Goal: Transaction & Acquisition: Purchase product/service

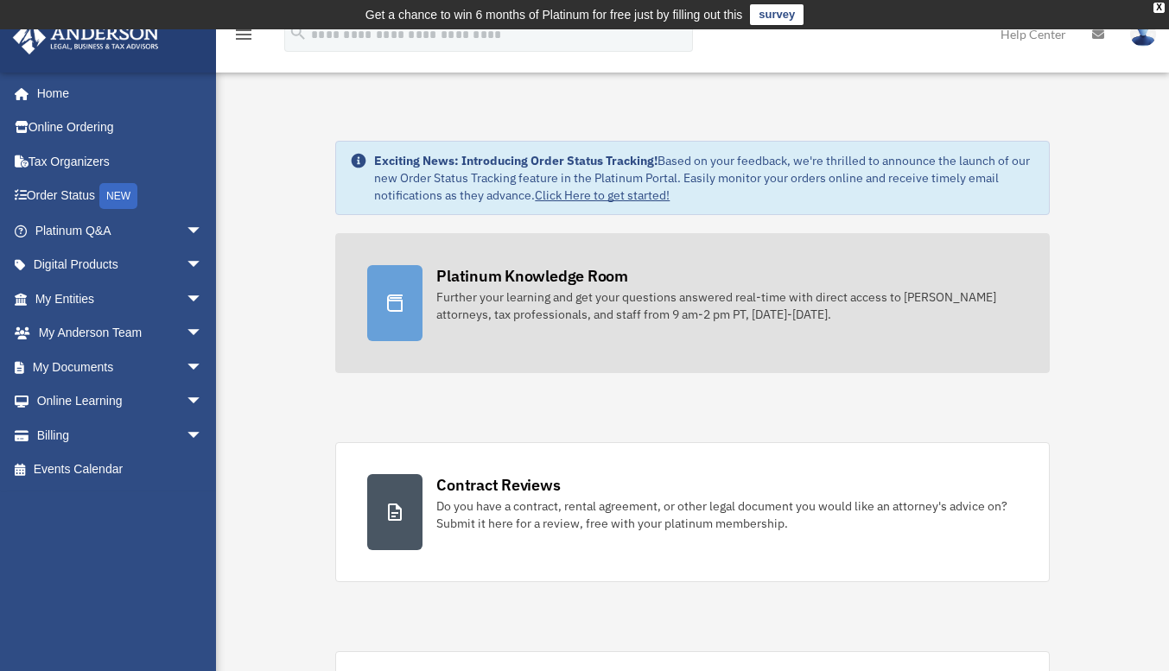
click at [554, 260] on link "Platinum Knowledge Room Further your learning and get your questions answered r…" at bounding box center [692, 303] width 714 height 140
click at [556, 267] on div "Platinum Knowledge Room" at bounding box center [532, 276] width 192 height 22
click at [556, 270] on div "Platinum Knowledge Room" at bounding box center [532, 276] width 192 height 22
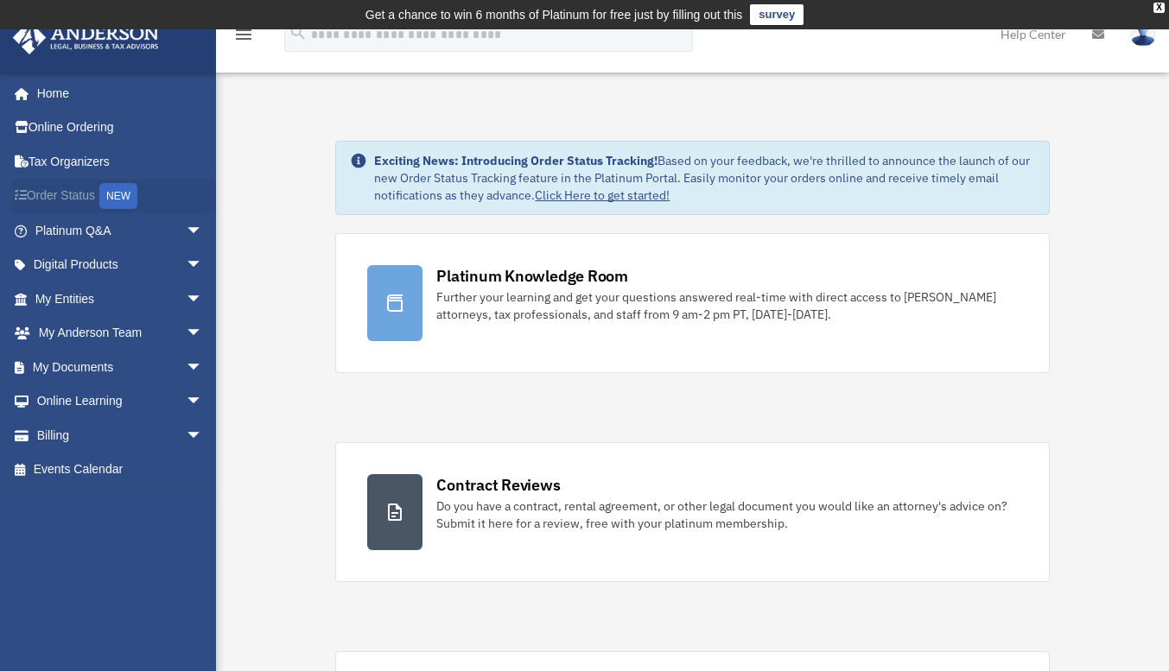
click at [83, 192] on link "Order Status NEW" at bounding box center [120, 196] width 217 height 35
click at [124, 191] on div "NEW" at bounding box center [118, 196] width 38 height 26
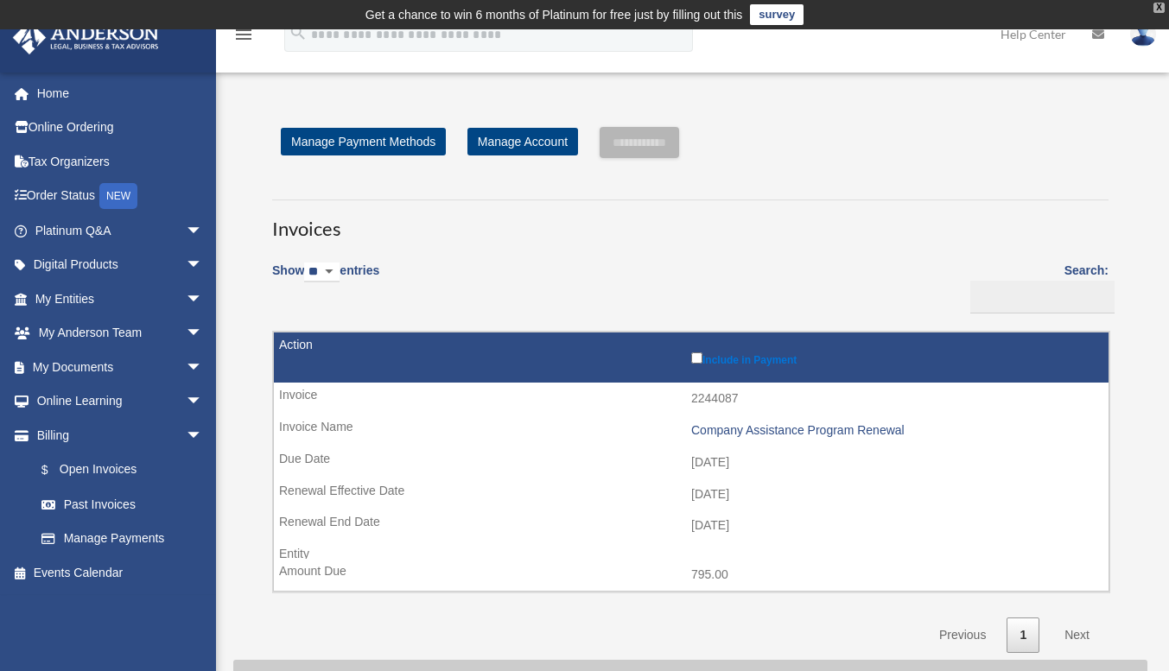
click at [1161, 4] on div "X" at bounding box center [1158, 8] width 11 height 10
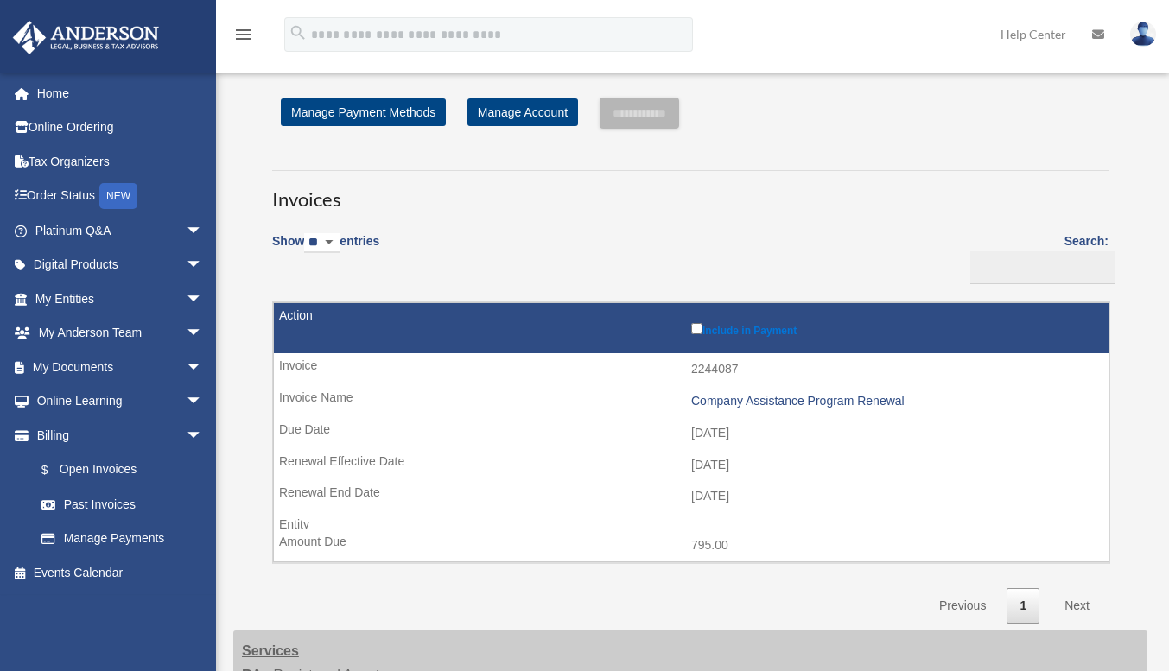
click at [1141, 34] on img at bounding box center [1143, 34] width 26 height 25
click at [59, 102] on link "Home" at bounding box center [120, 93] width 217 height 35
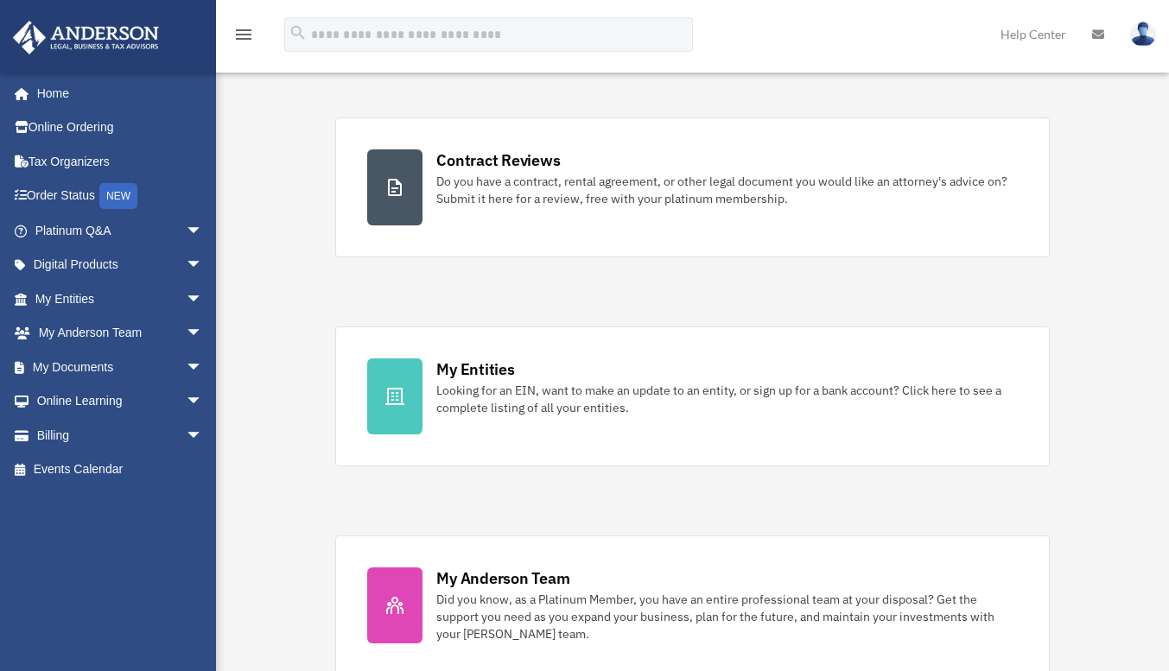
scroll to position [296, 0]
click at [186, 365] on span "arrow_drop_down" at bounding box center [203, 367] width 35 height 35
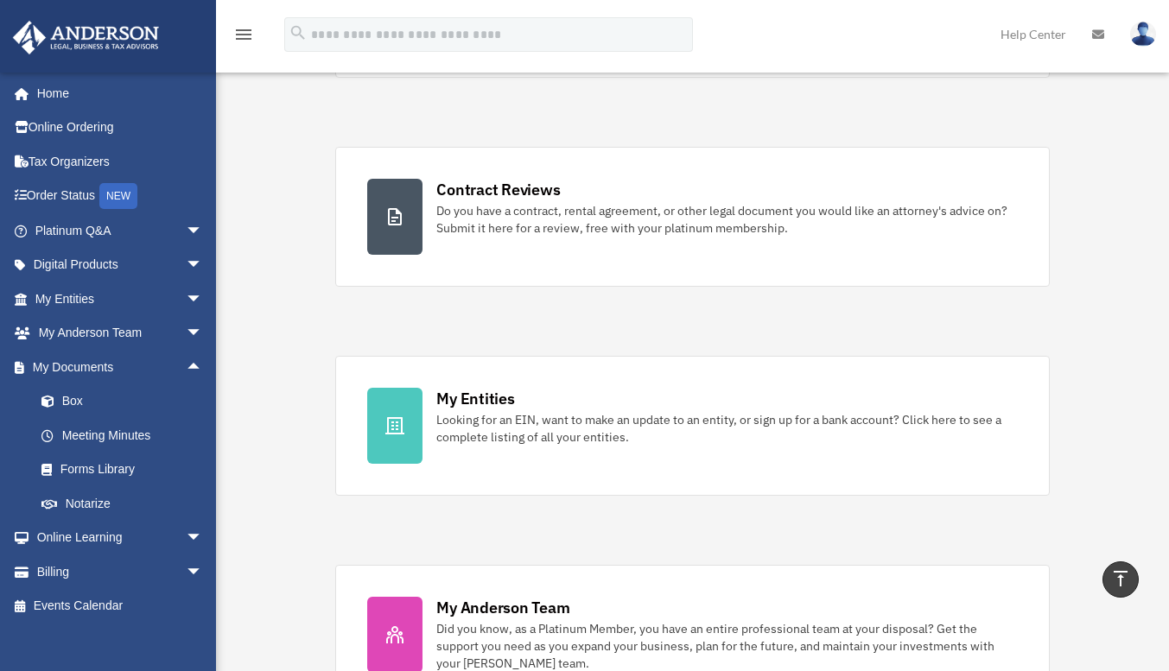
scroll to position [0, 0]
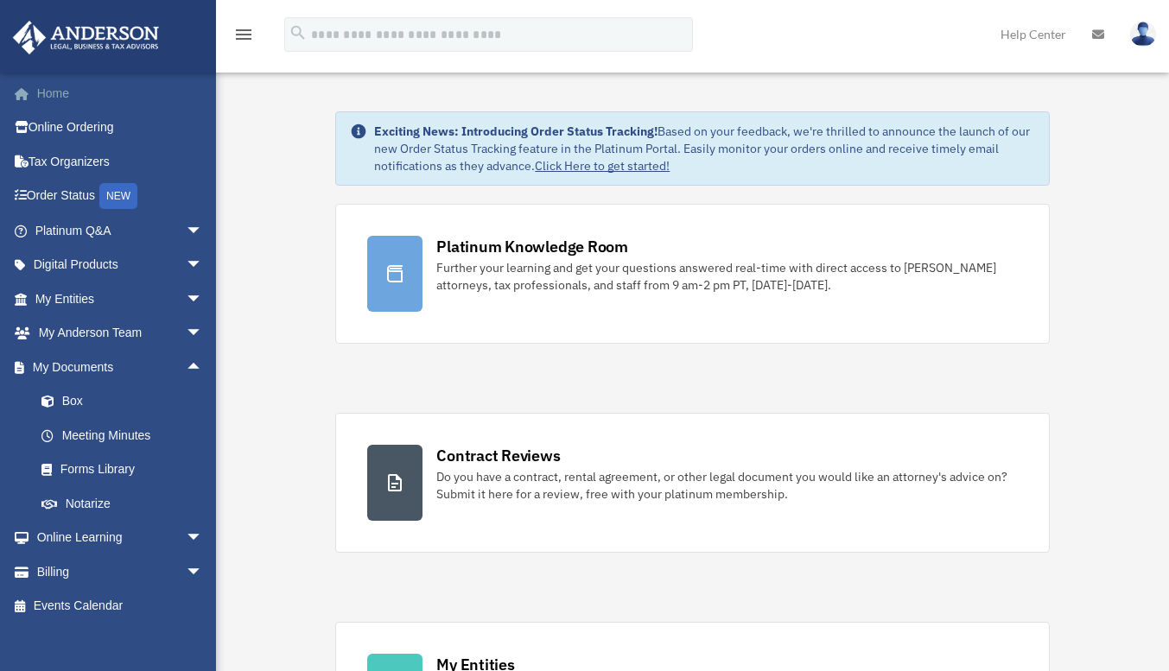
click at [57, 92] on link "Home" at bounding box center [120, 93] width 217 height 35
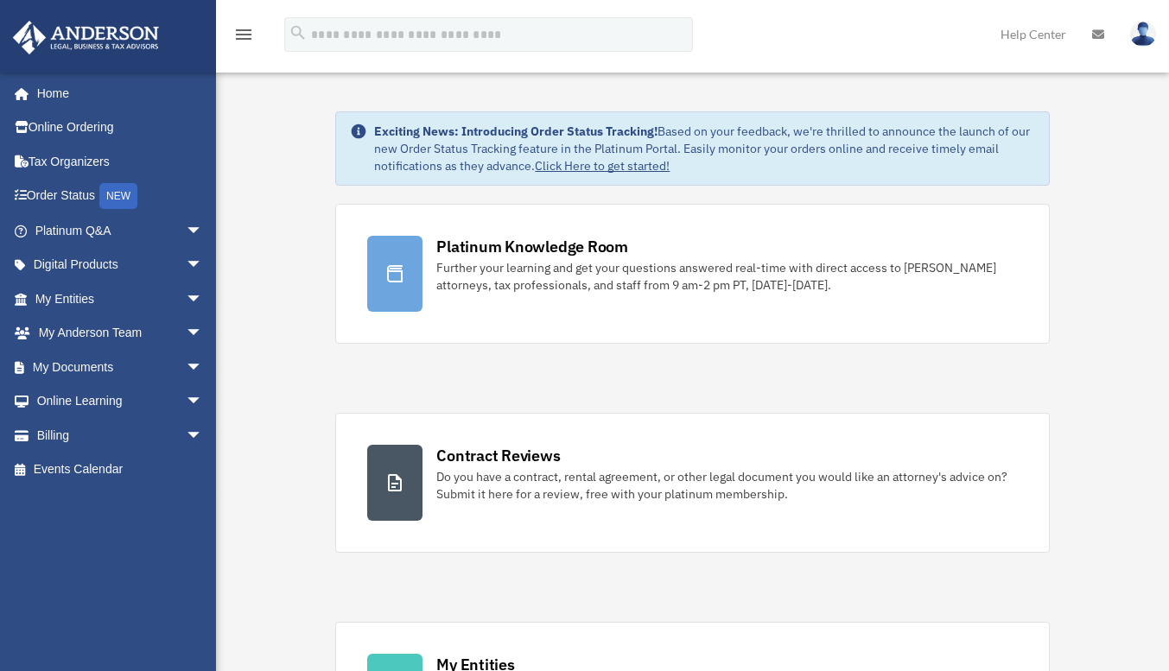
click at [1094, 41] on icon at bounding box center [1098, 35] width 12 height 12
click at [1098, 31] on icon at bounding box center [1098, 35] width 12 height 12
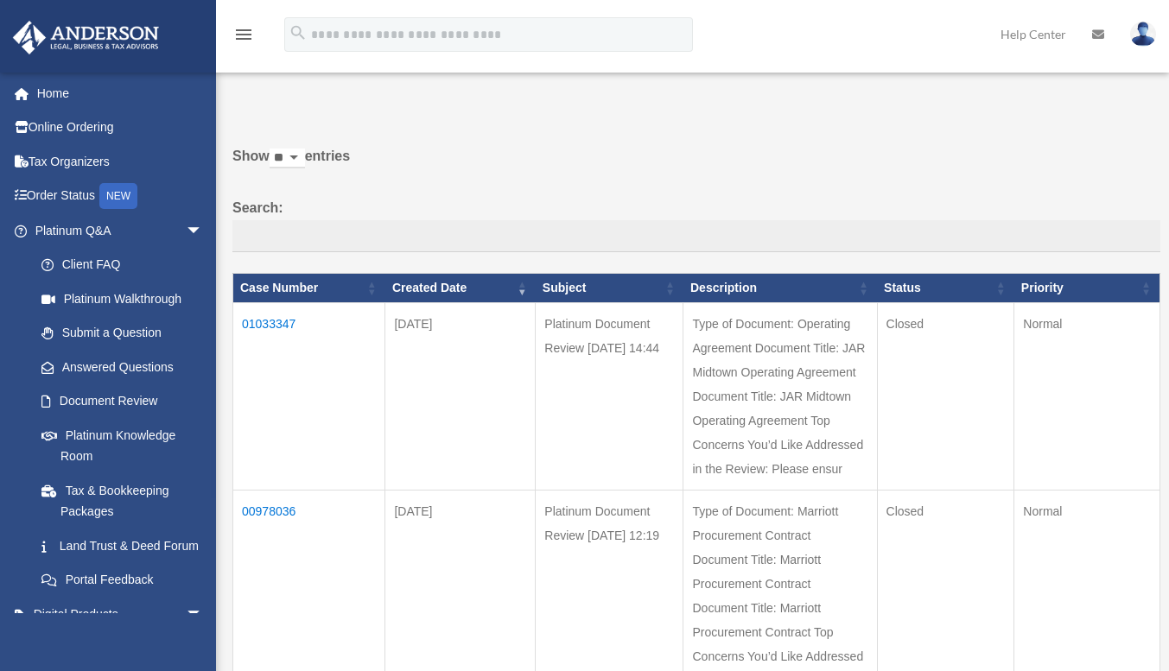
scroll to position [13, 0]
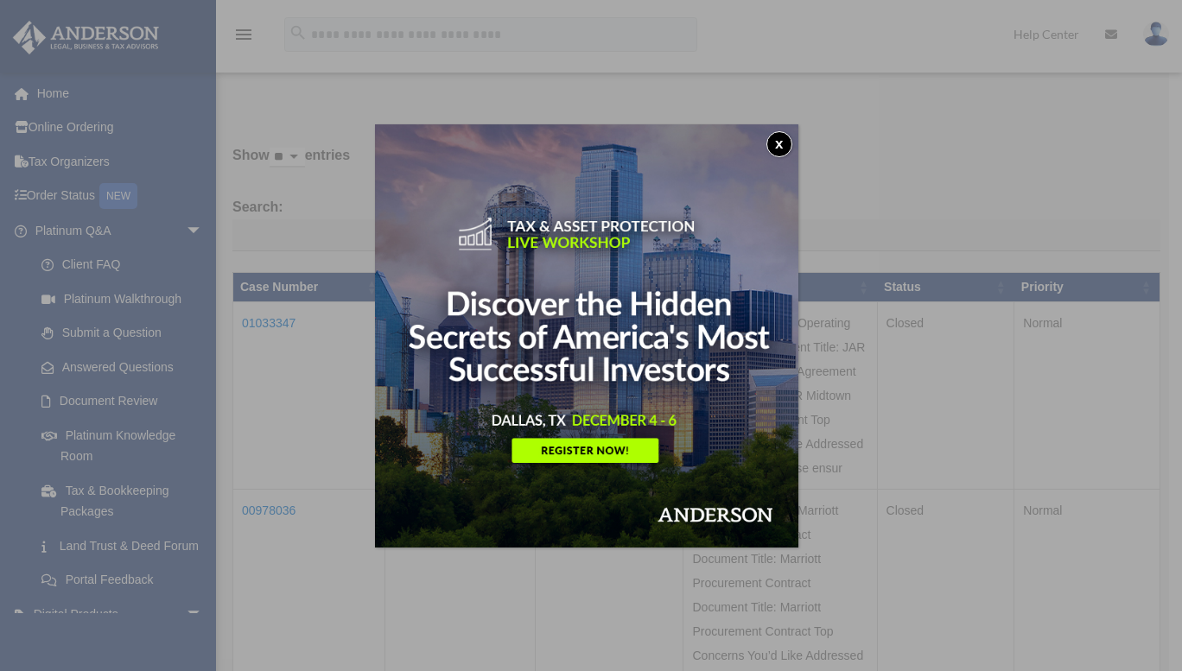
click at [778, 143] on button "x" at bounding box center [779, 144] width 26 height 26
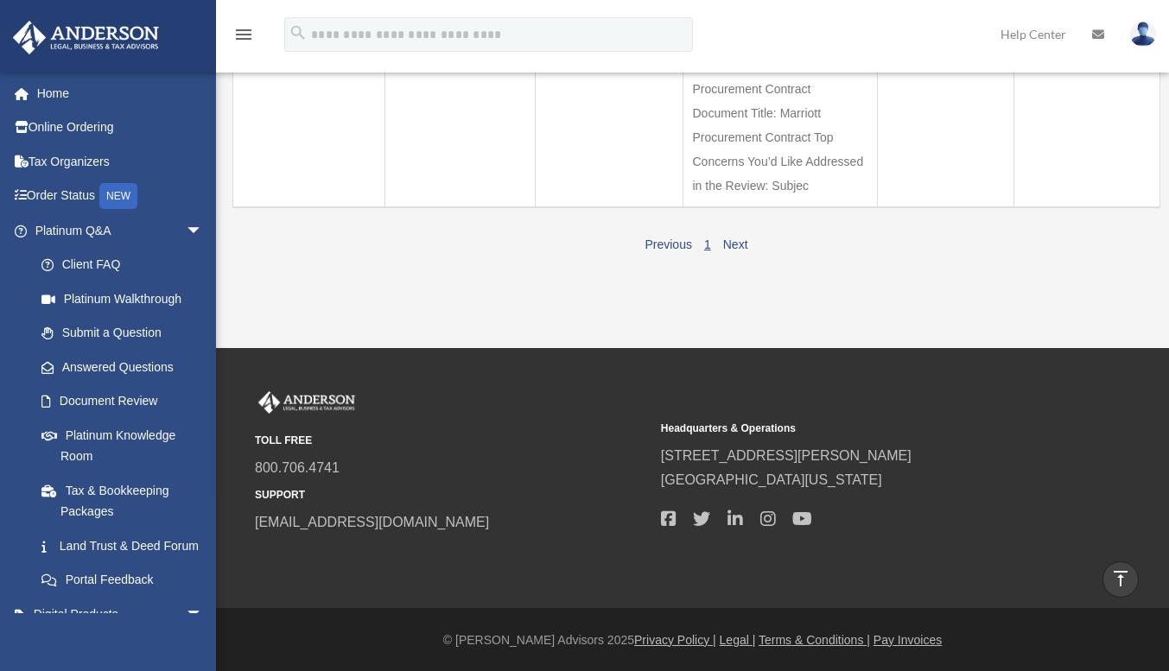
scroll to position [0, 0]
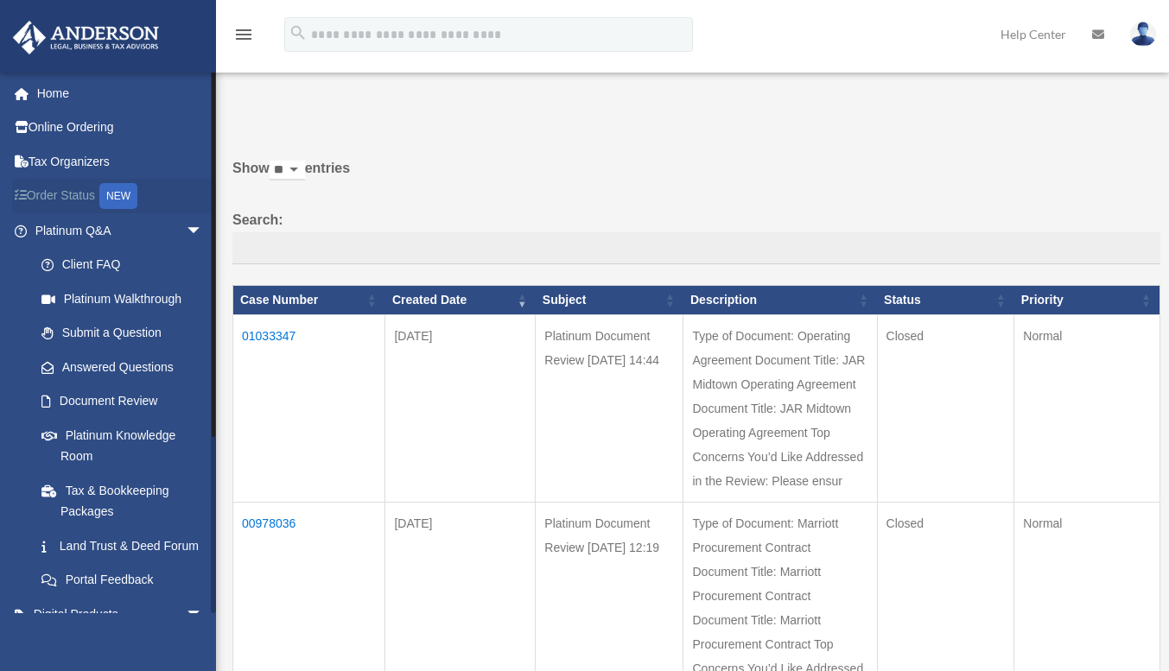
click at [71, 193] on link "Order Status NEW" at bounding box center [120, 196] width 217 height 35
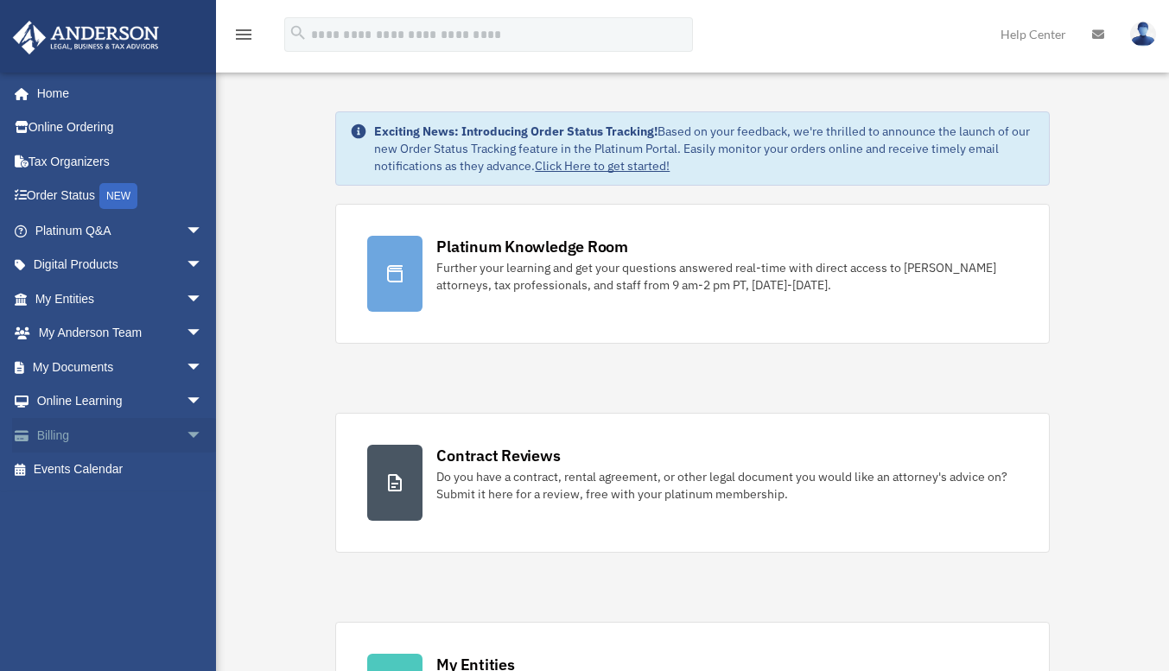
click at [94, 447] on link "Billing arrow_drop_down" at bounding box center [120, 435] width 217 height 35
click at [186, 433] on span "arrow_drop_down" at bounding box center [203, 435] width 35 height 35
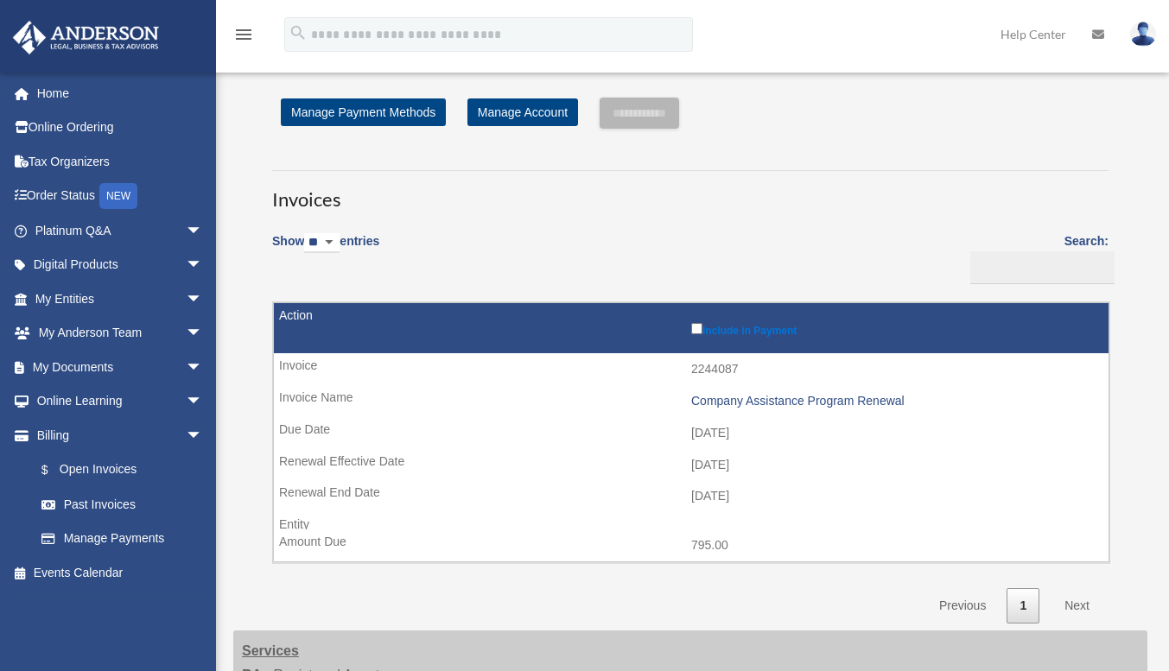
click at [111, 473] on link "$ Open Invoices" at bounding box center [117, 470] width 187 height 35
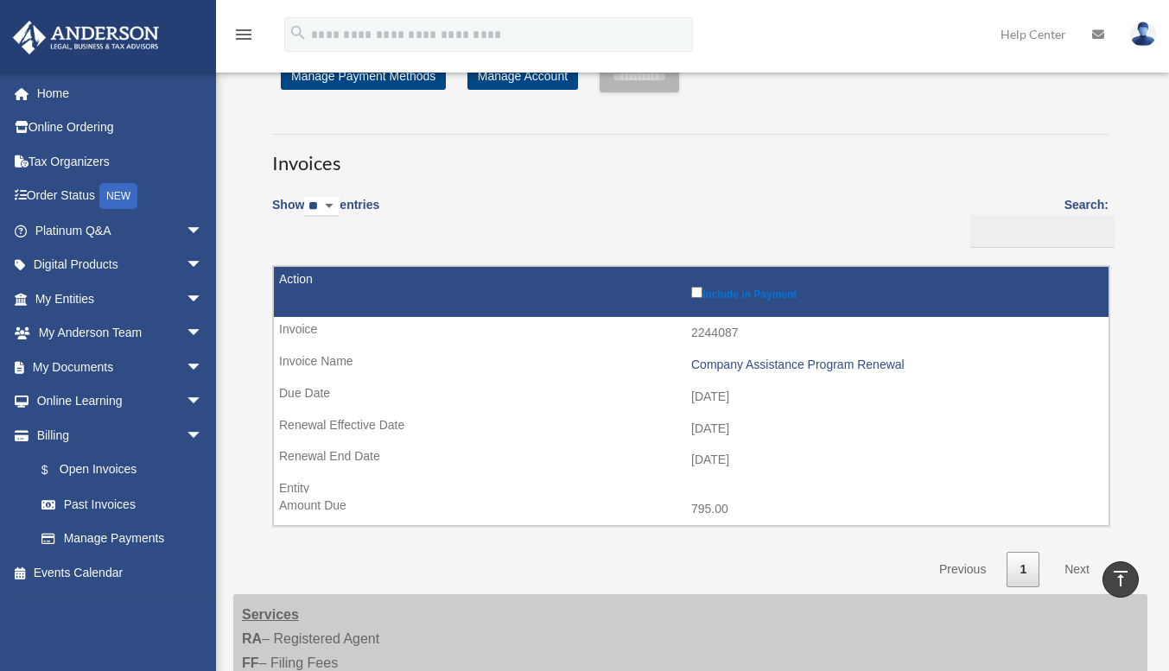
scroll to position [35, 0]
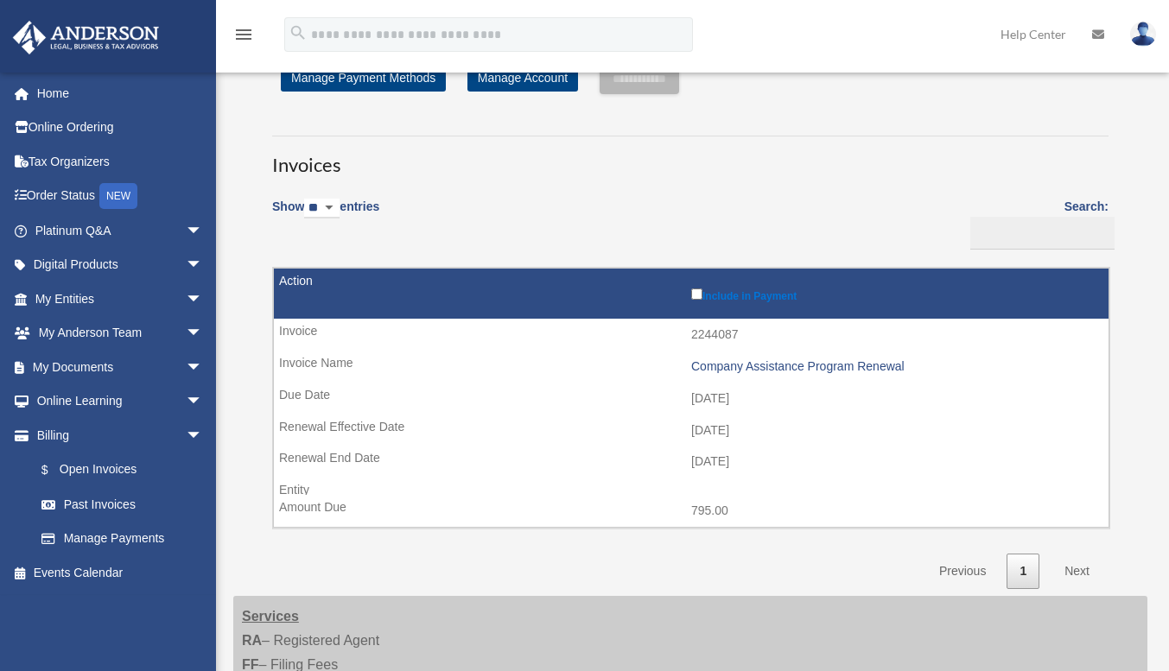
click at [798, 295] on label "Include in Payment" at bounding box center [895, 293] width 409 height 17
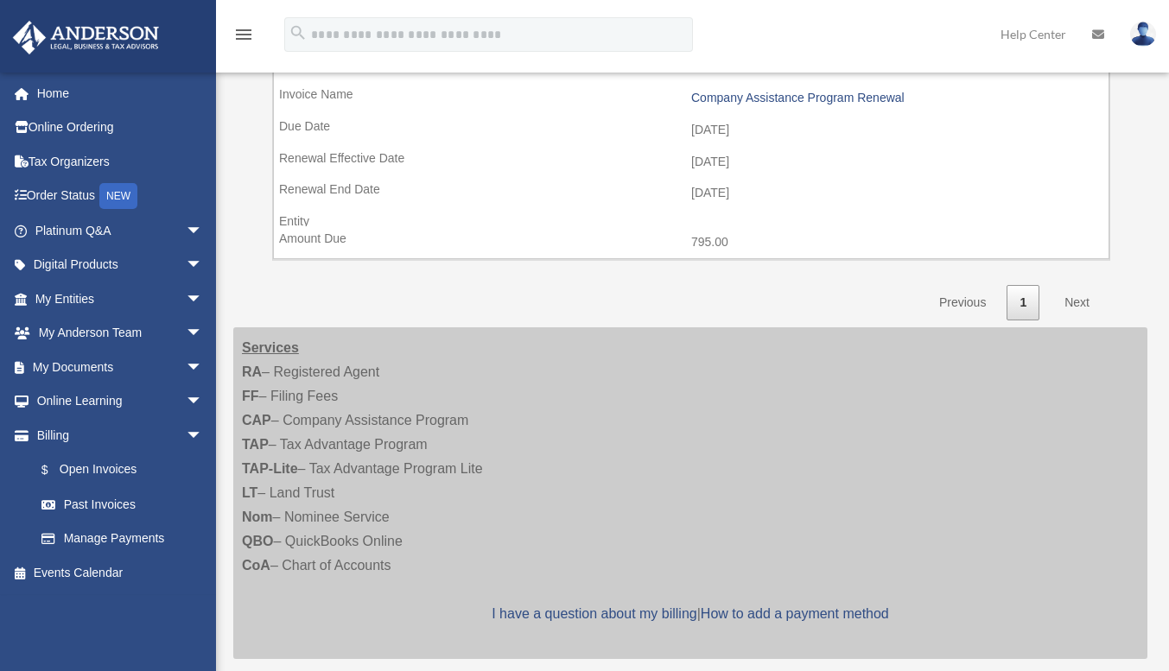
scroll to position [304, 0]
click at [1086, 295] on link "Next" at bounding box center [1077, 301] width 51 height 35
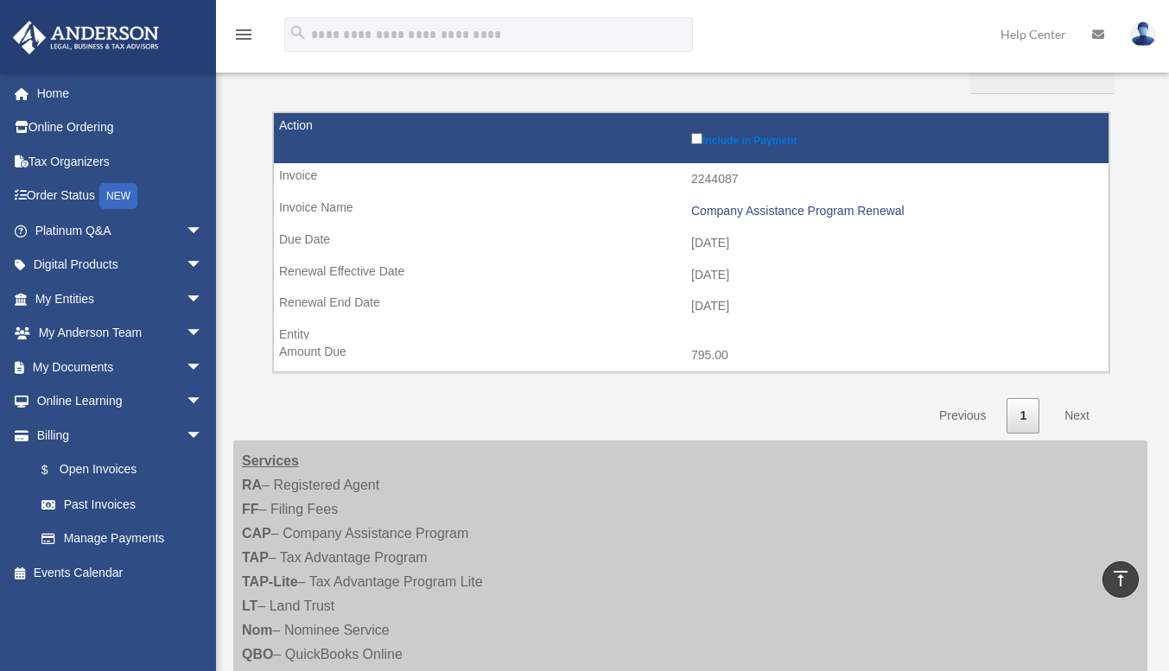
scroll to position [189, 0]
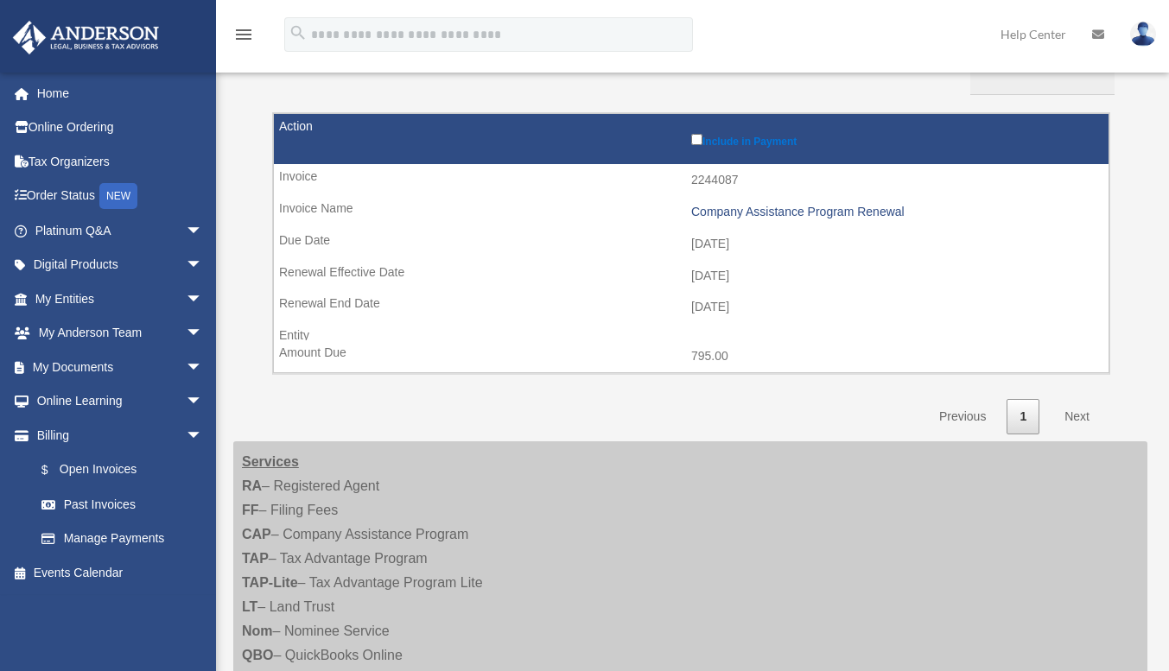
click at [1073, 416] on link "Next" at bounding box center [1077, 416] width 51 height 35
click at [697, 131] on label "Include in Payment" at bounding box center [895, 138] width 409 height 17
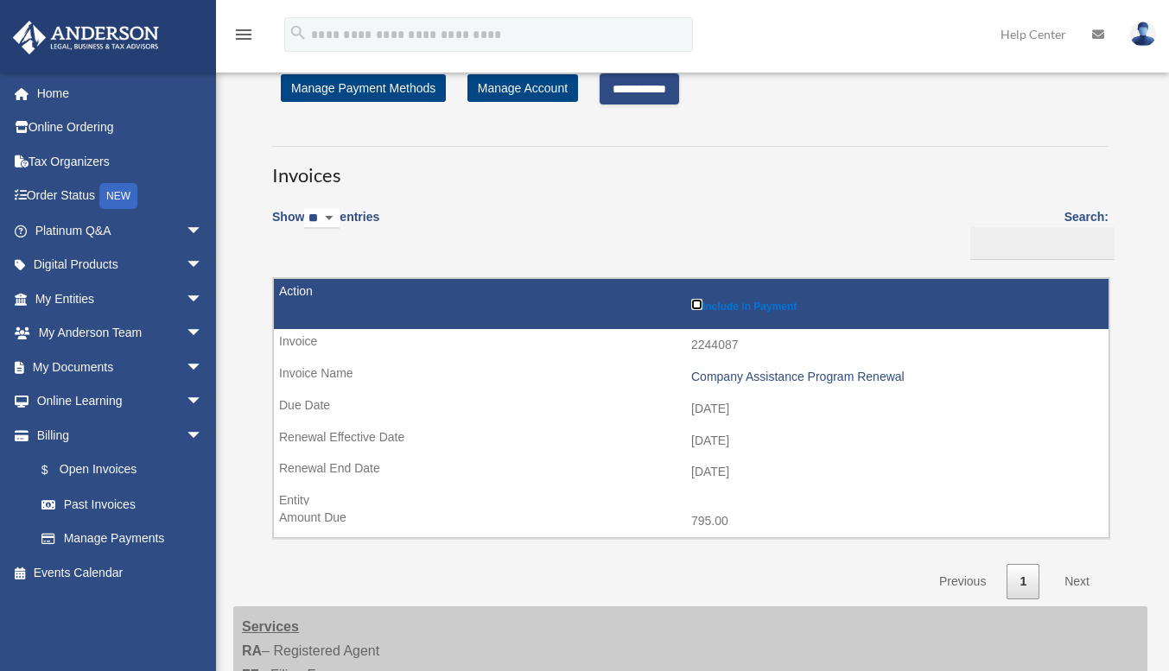
scroll to position [0, 0]
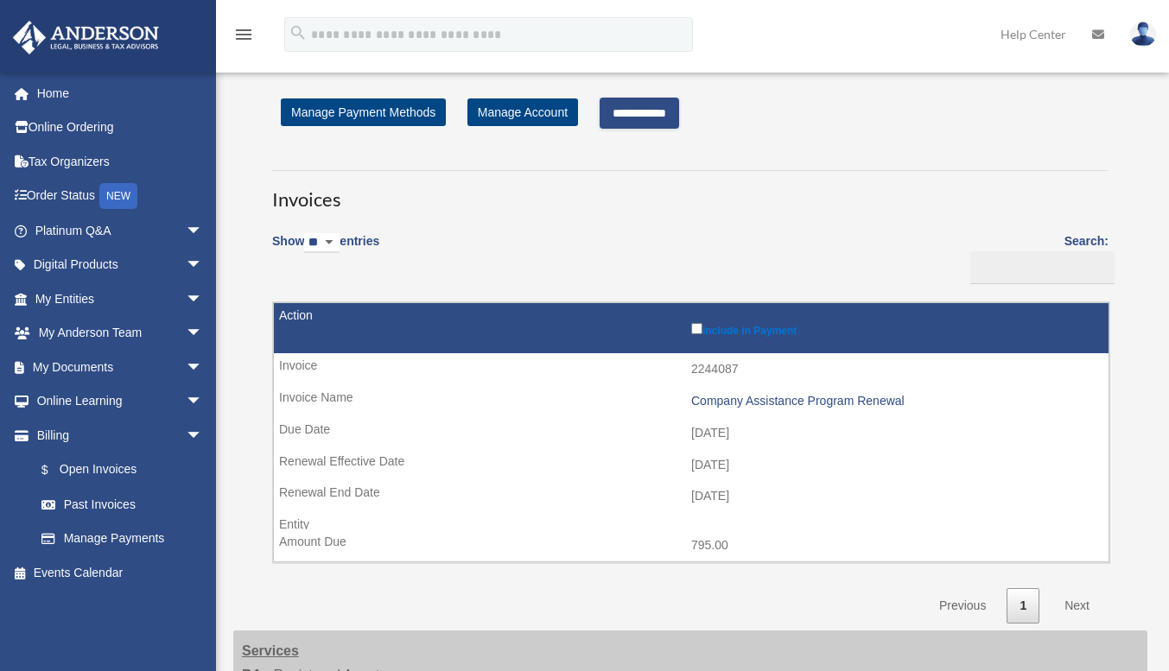
click at [679, 112] on input "**********" at bounding box center [639, 113] width 79 height 31
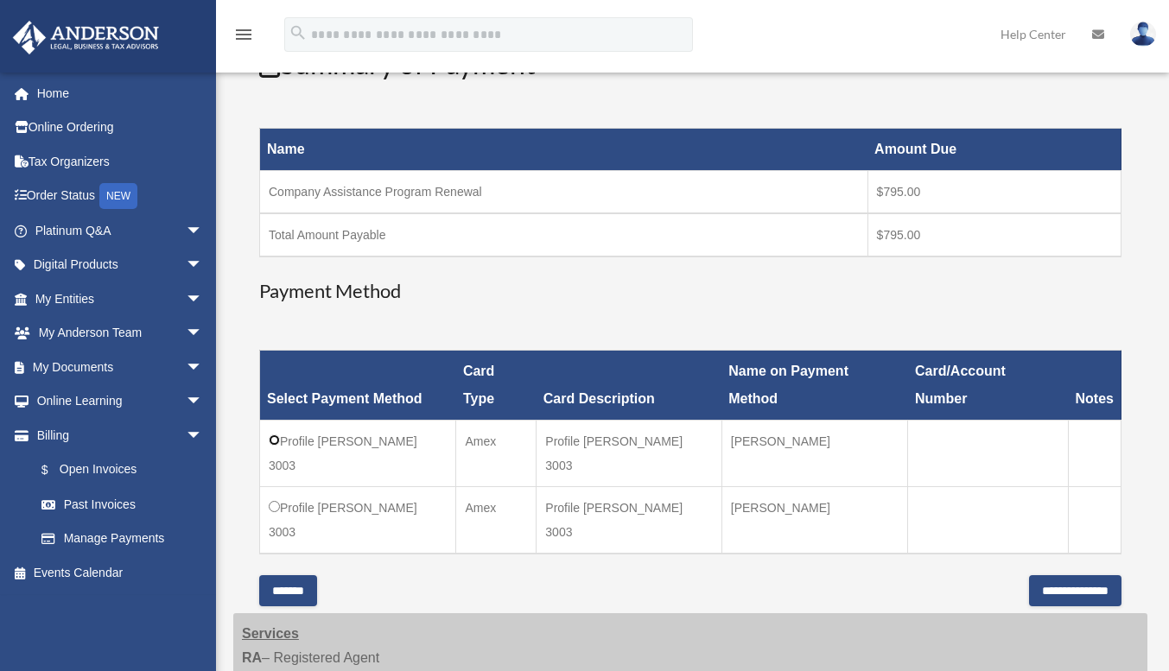
scroll to position [223, 0]
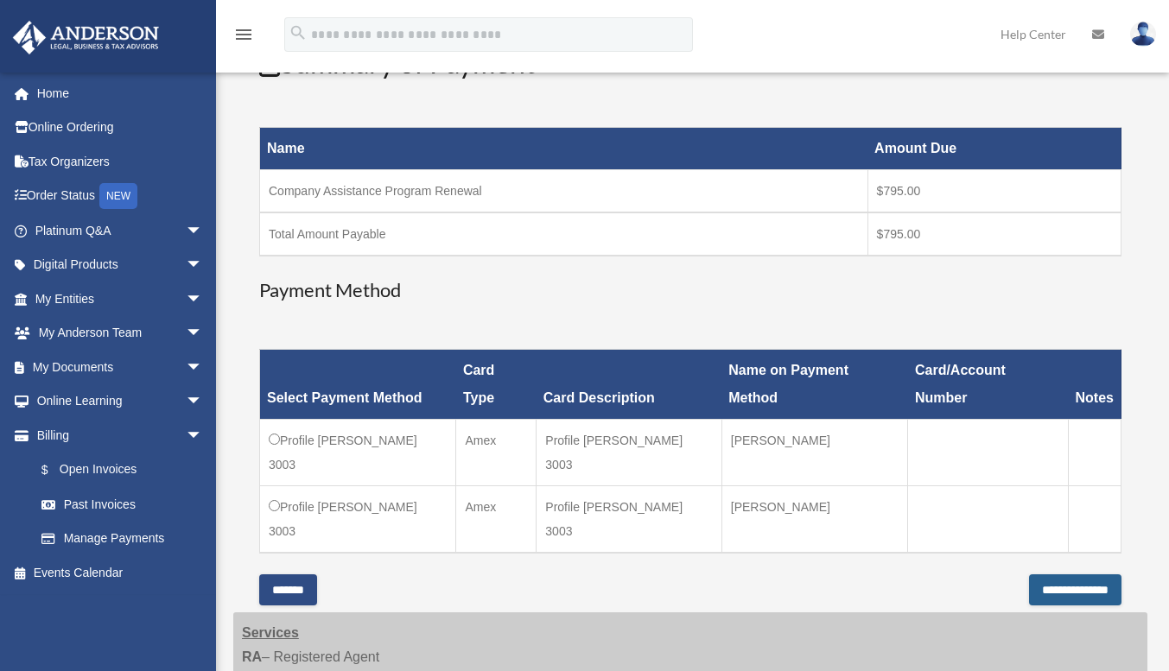
click at [1082, 575] on input "**********" at bounding box center [1075, 590] width 92 height 31
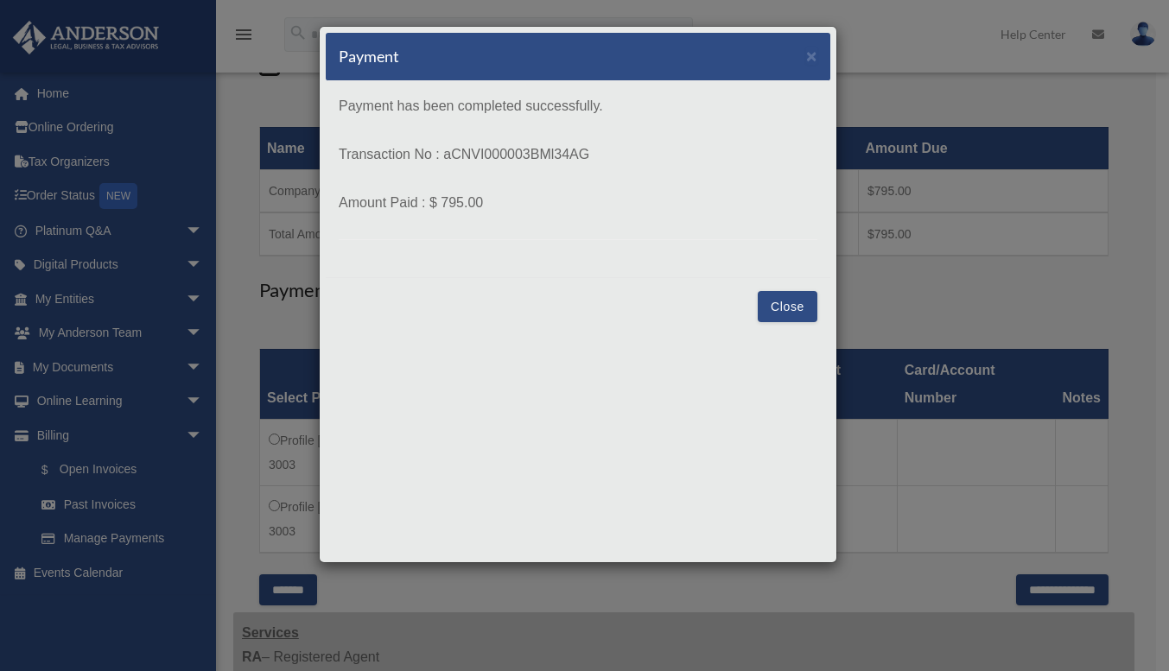
click at [792, 302] on button "Close" at bounding box center [788, 306] width 60 height 31
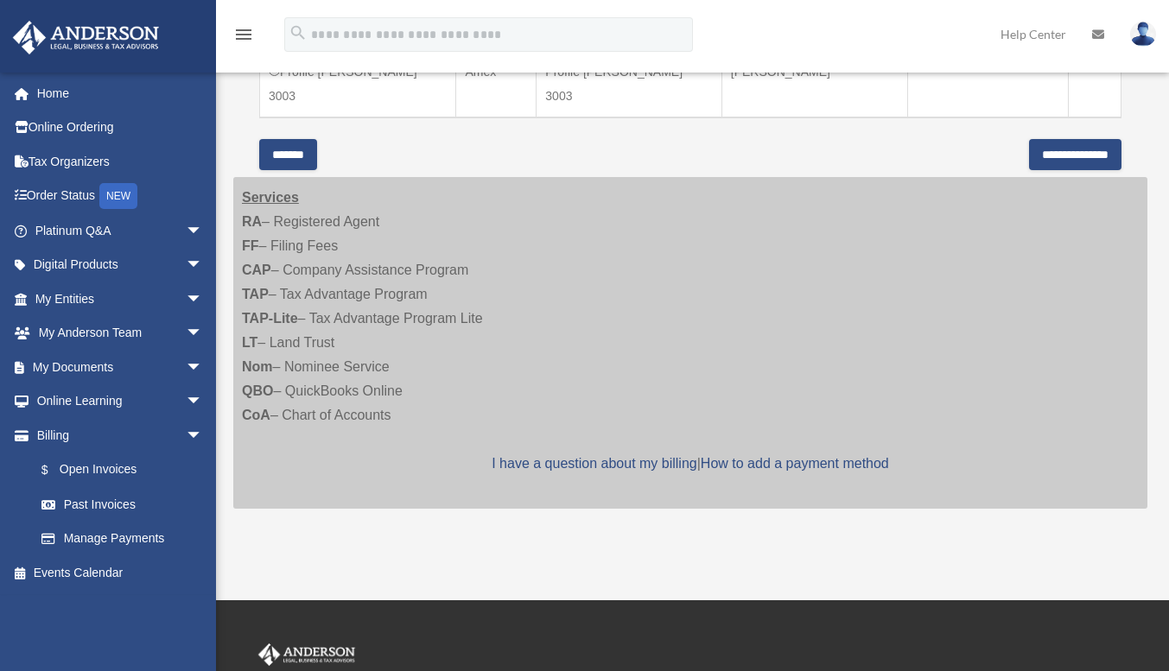
scroll to position [0, 0]
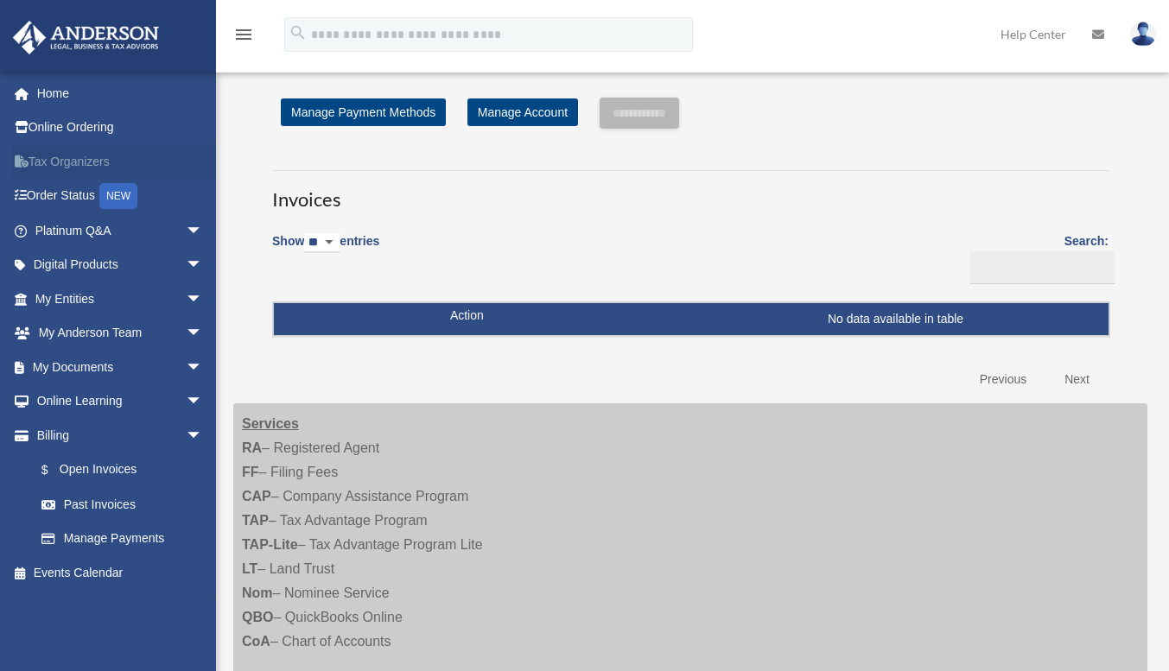
click at [89, 164] on link "Tax Organizers" at bounding box center [120, 161] width 217 height 35
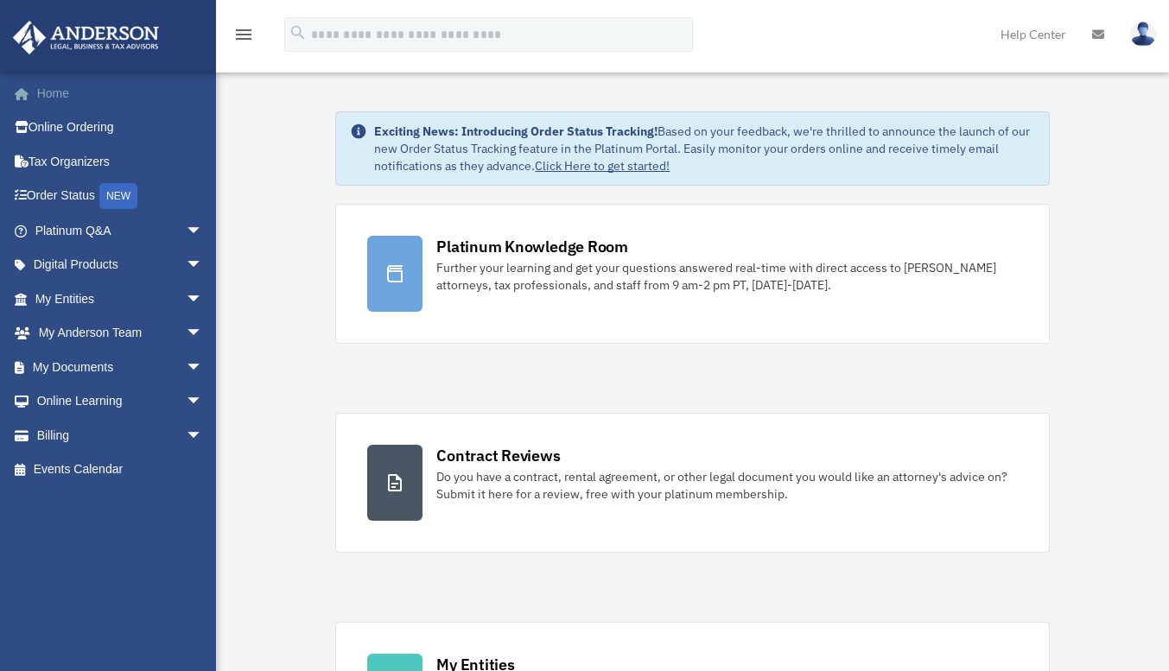
click at [45, 95] on link "Home" at bounding box center [120, 93] width 217 height 35
click at [72, 237] on link "Platinum Q&A arrow_drop_down" at bounding box center [120, 230] width 217 height 35
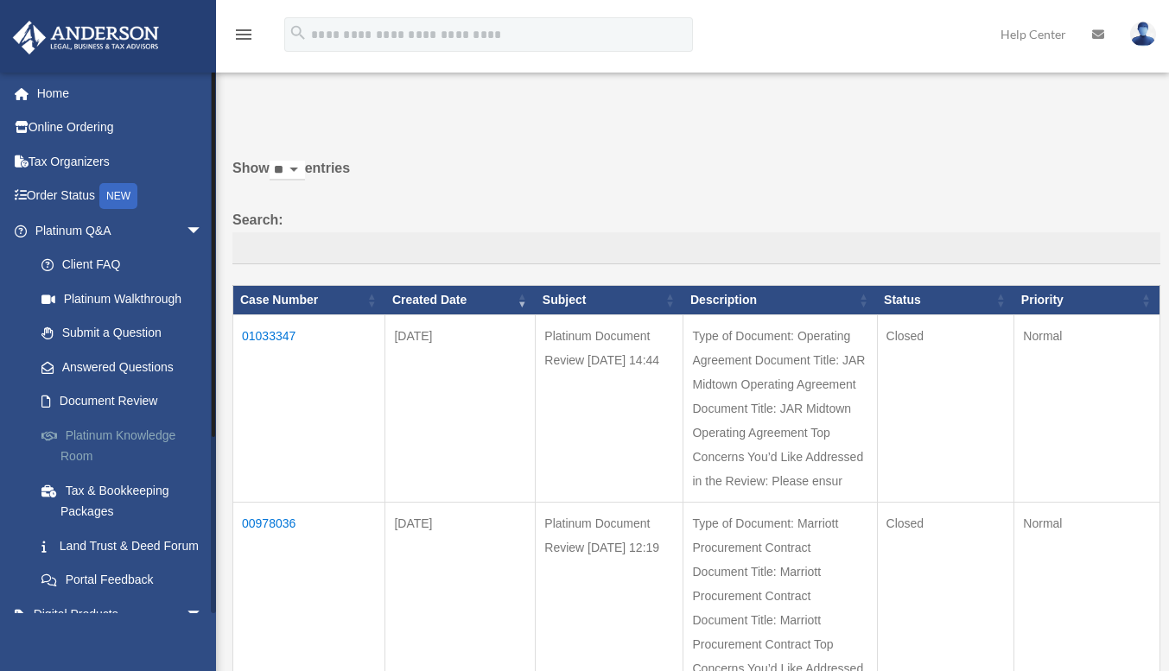
click at [151, 437] on link "Platinum Knowledge Room" at bounding box center [126, 445] width 205 height 55
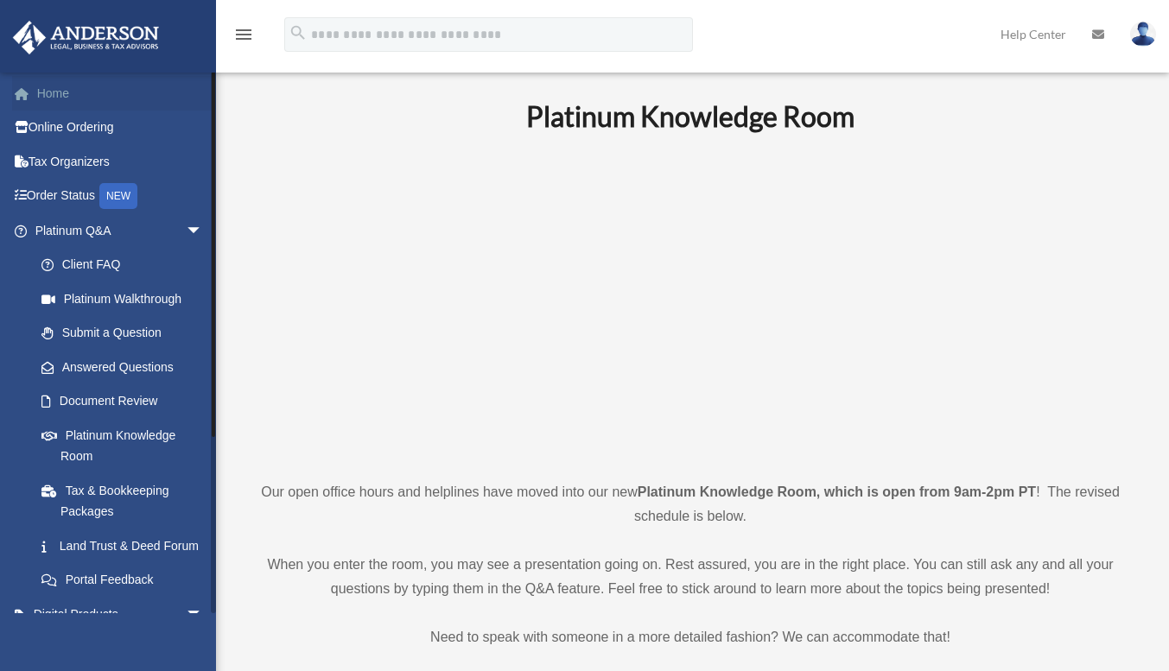
click at [73, 98] on link "Home" at bounding box center [120, 93] width 217 height 35
